Goal: Task Accomplishment & Management: Use online tool/utility

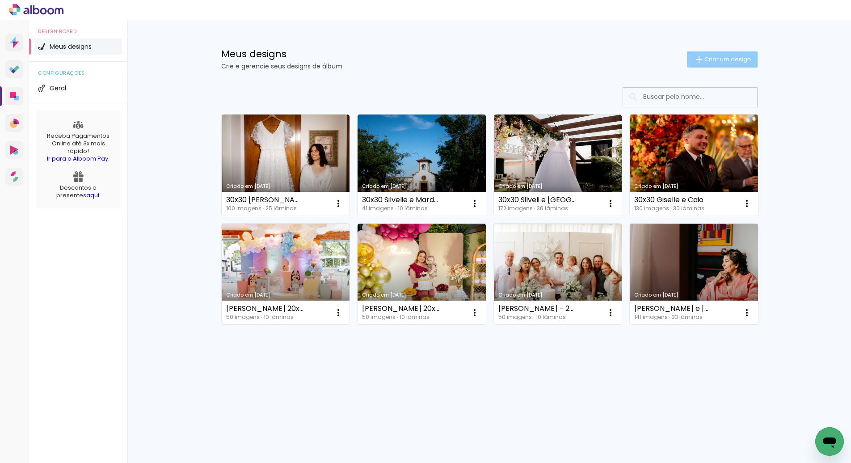
click at [730, 59] on span "Criar um design" at bounding box center [727, 59] width 46 height 6
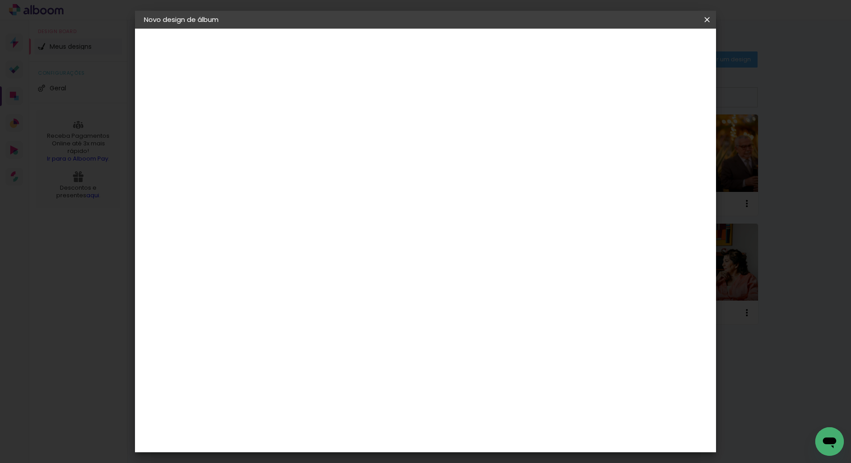
click at [290, 117] on input at bounding box center [290, 120] width 0 height 14
type input "30x30 [PERSON_NAME] e Italo"
type paper-input "30x30 [PERSON_NAME] e Italo"
click at [0, 0] on slot "Avançar" at bounding box center [0, 0] width 0 height 0
click at [0, 0] on slot "Tamanho Livre" at bounding box center [0, 0] width 0 height 0
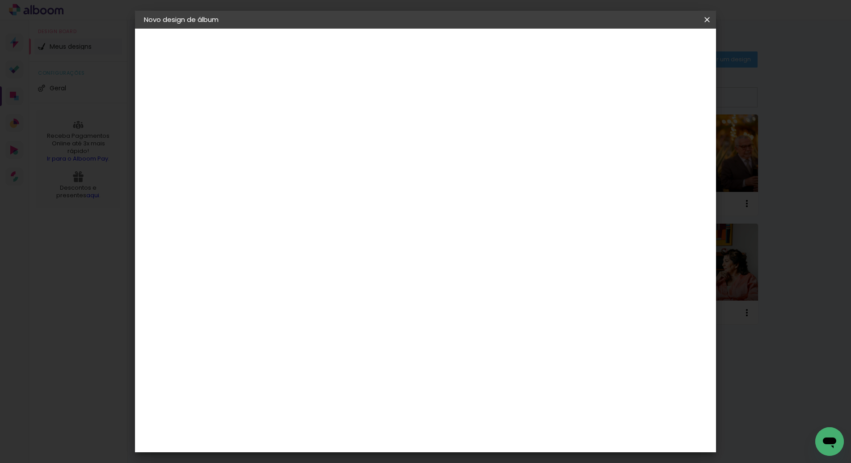
click at [0, 0] on slot "Avançar" at bounding box center [0, 0] width 0 height 0
click at [658, 46] on span "Iniciar design" at bounding box center [637, 47] width 41 height 6
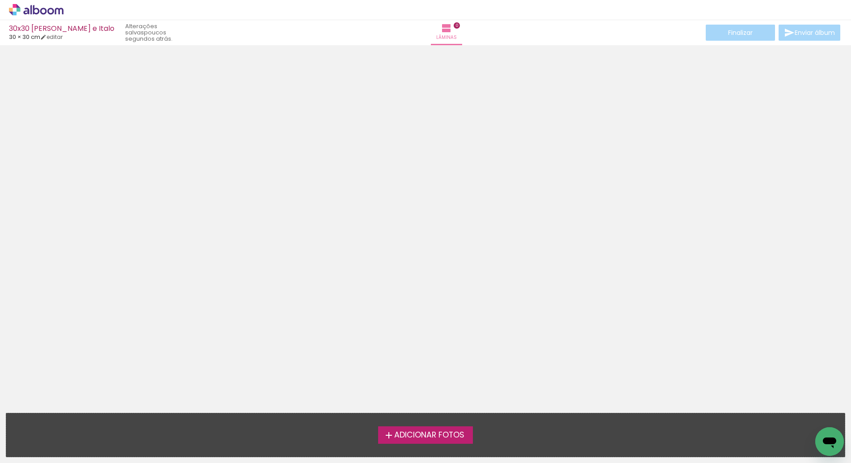
click at [424, 433] on span "Adicionar Fotos" at bounding box center [429, 435] width 70 height 8
click at [0, 0] on input "file" at bounding box center [0, 0] width 0 height 0
